Goal: Check status

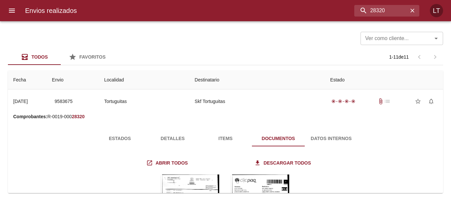
click at [405, 13] on input "28320" at bounding box center [382, 11] width 54 height 12
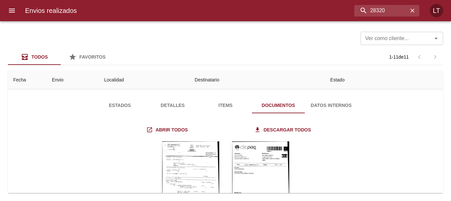
click at [405, 13] on input "28320" at bounding box center [382, 11] width 54 height 12
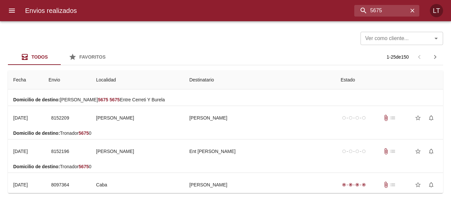
scroll to position [0, 0]
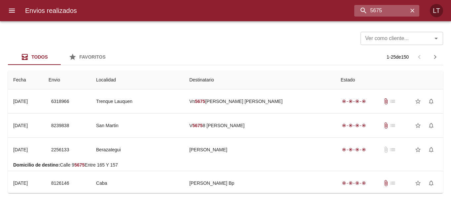
click at [385, 9] on input "5675" at bounding box center [382, 11] width 54 height 12
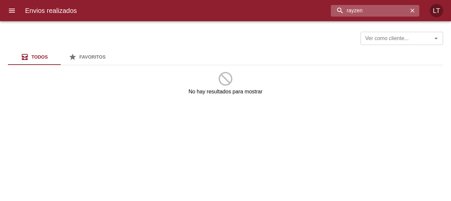
click at [370, 10] on input "rayzen" at bounding box center [369, 11] width 77 height 12
type input "raizen"
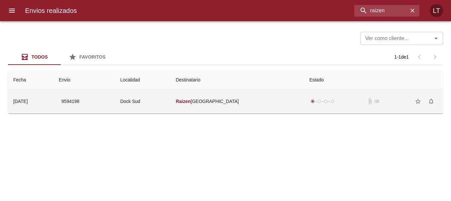
click at [171, 105] on td "Dock Sud" at bounding box center [143, 101] width 56 height 24
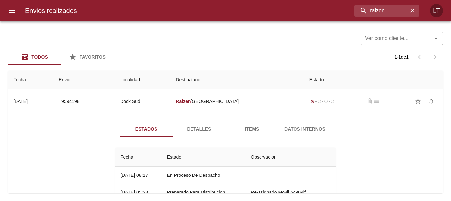
click at [200, 127] on span "Detalles" at bounding box center [199, 129] width 45 height 8
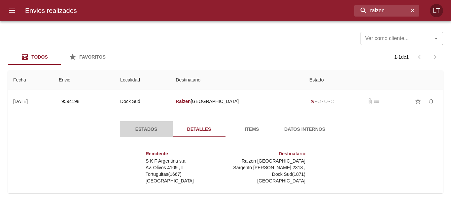
click at [152, 128] on span "Estados" at bounding box center [146, 129] width 45 height 8
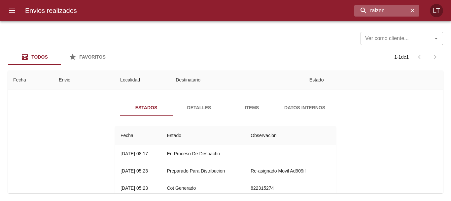
scroll to position [33, 0]
